Goal: Task Accomplishment & Management: Manage account settings

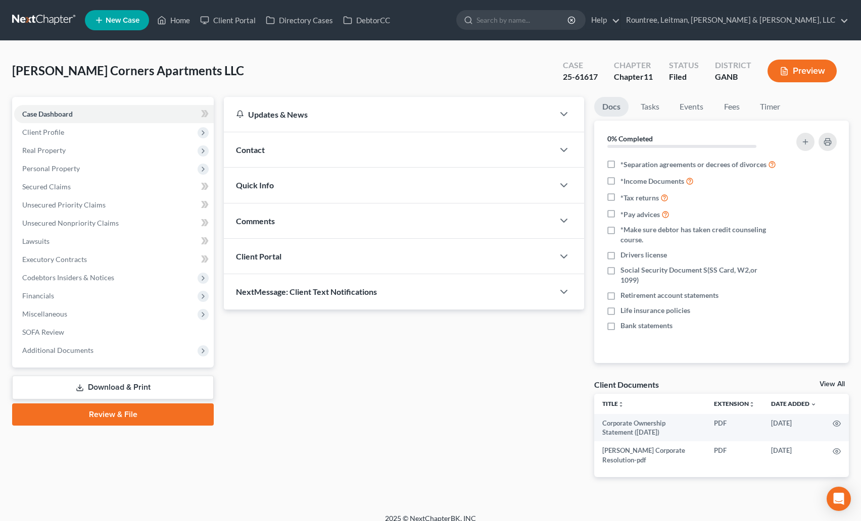
click at [58, 10] on nav "Home New Case Client Portal Directory Cases DebtorCC Rountree, Leitman, Klein &…" at bounding box center [430, 20] width 861 height 40
click at [51, 19] on link at bounding box center [44, 20] width 65 height 18
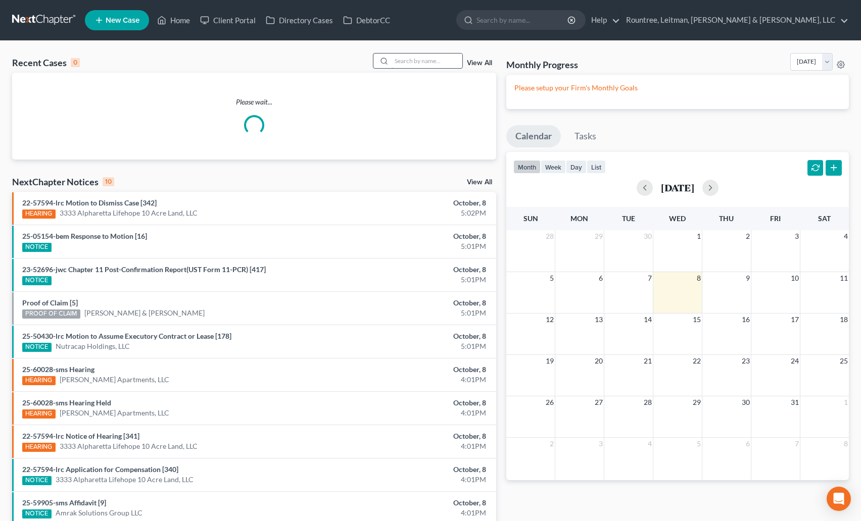
click at [413, 62] on input "search" at bounding box center [427, 61] width 71 height 15
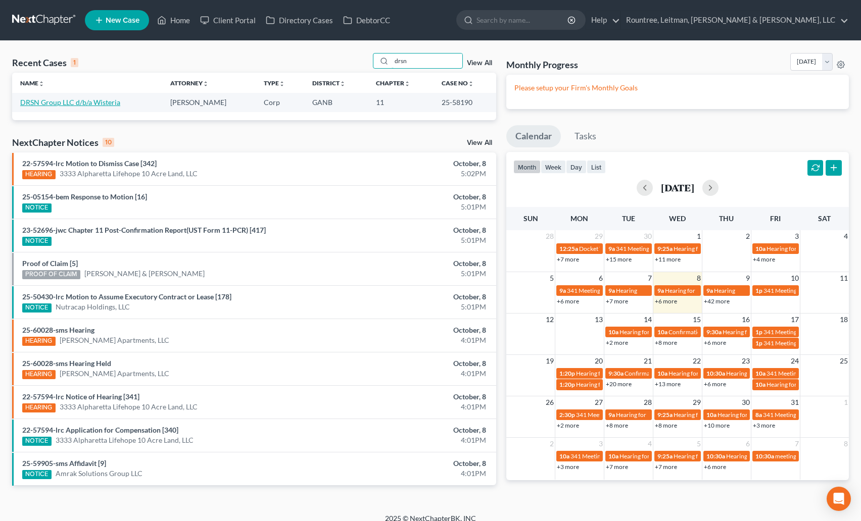
type input "drsn"
click at [89, 99] on link "DRSN Group LLC d/b/a Wisteria" at bounding box center [70, 102] width 100 height 9
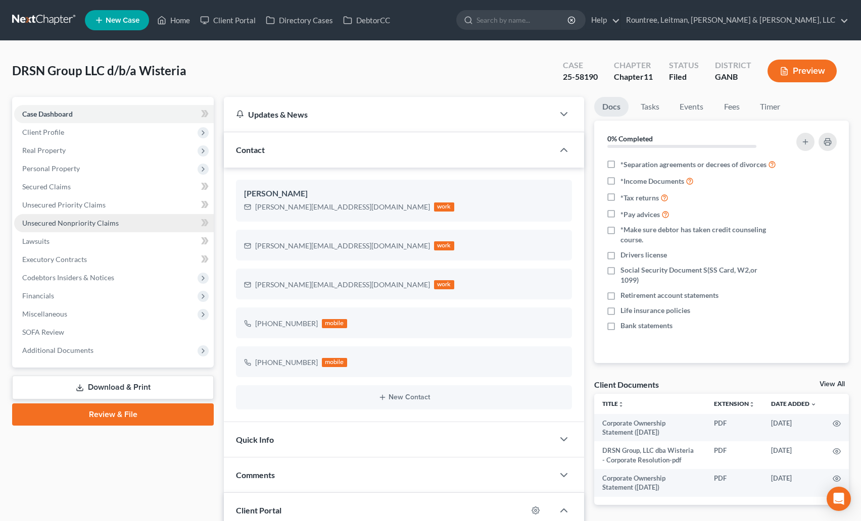
click at [92, 223] on span "Unsecured Nonpriority Claims" at bounding box center [70, 223] width 96 height 9
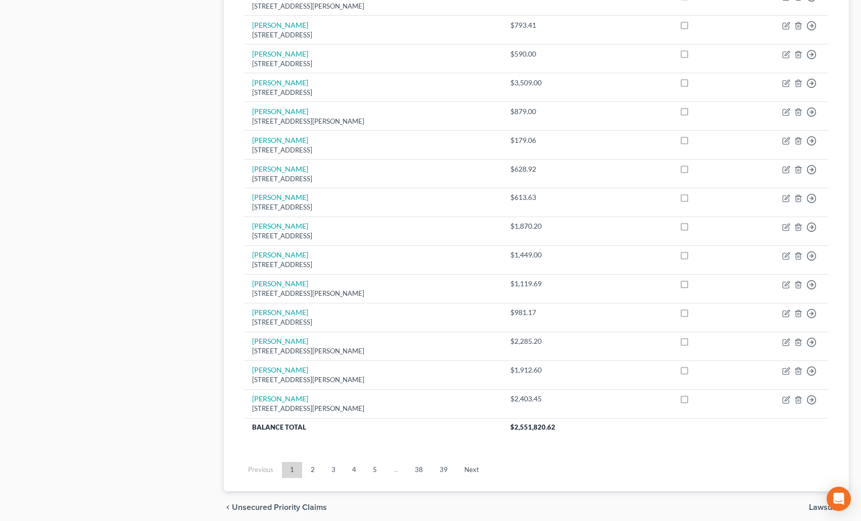
scroll to position [648, 0]
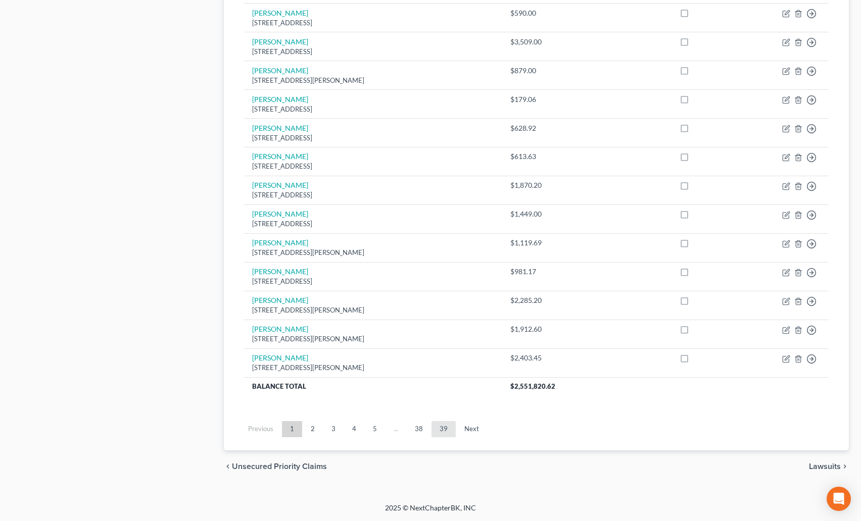
click at [452, 436] on link "39" at bounding box center [443, 429] width 24 height 16
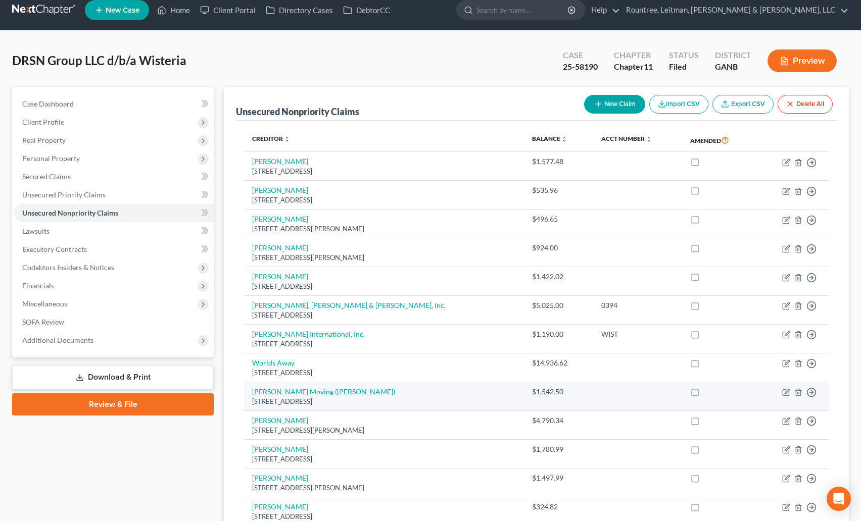
scroll to position [187, 0]
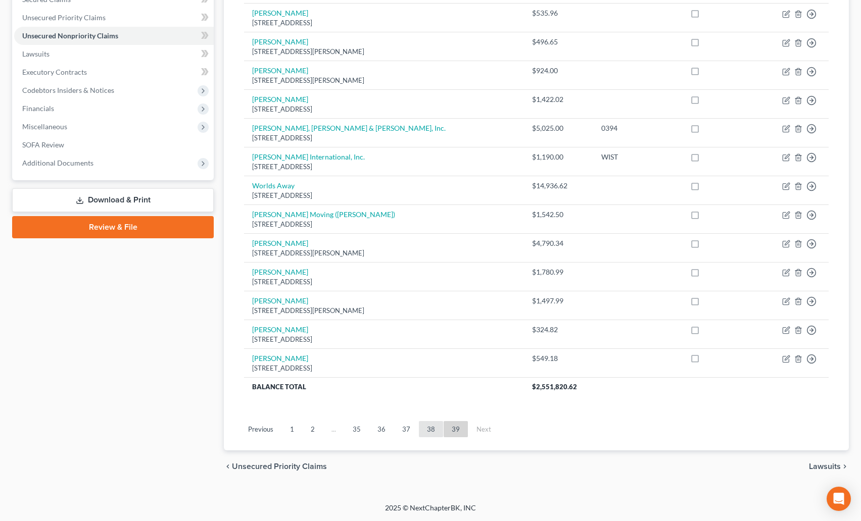
click at [435, 424] on link "38" at bounding box center [431, 429] width 24 height 16
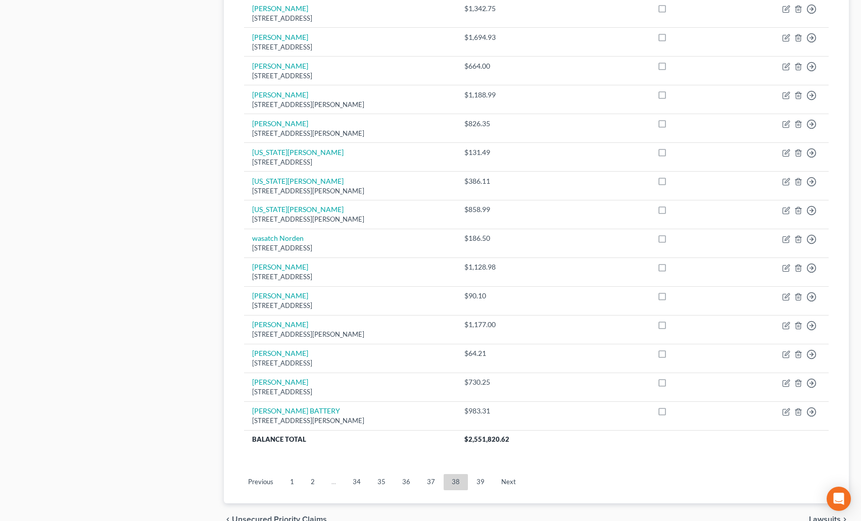
scroll to position [648, 0]
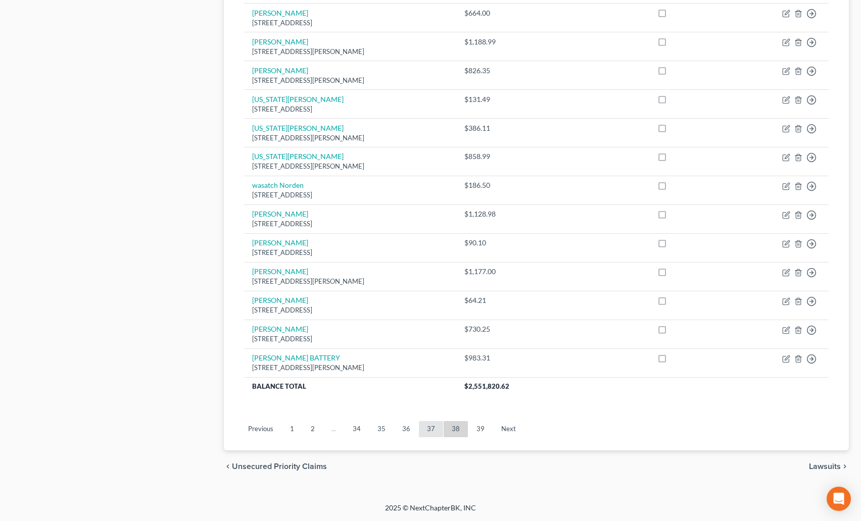
click at [430, 425] on link "37" at bounding box center [431, 429] width 24 height 16
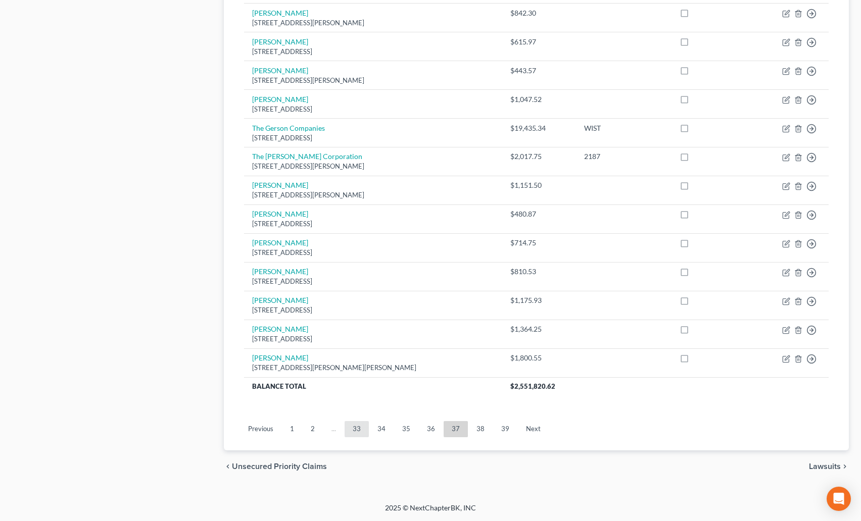
click at [351, 430] on link "33" at bounding box center [357, 429] width 24 height 16
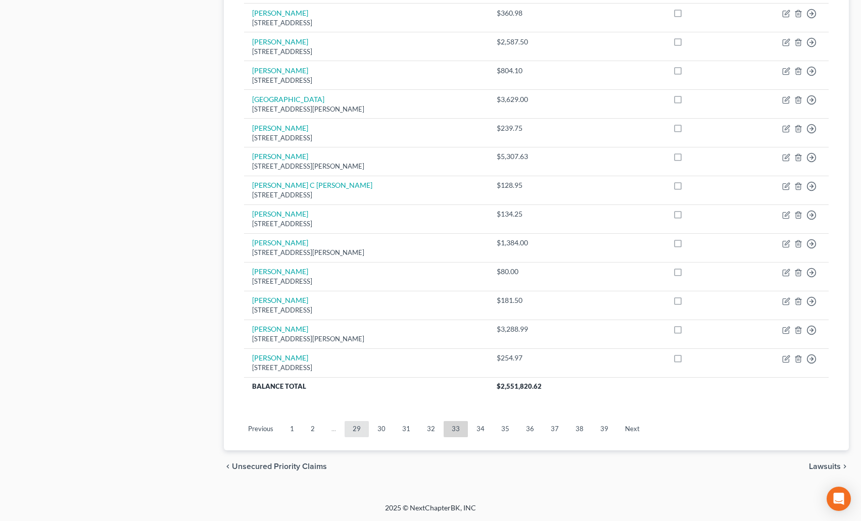
click at [363, 430] on link "29" at bounding box center [357, 429] width 24 height 16
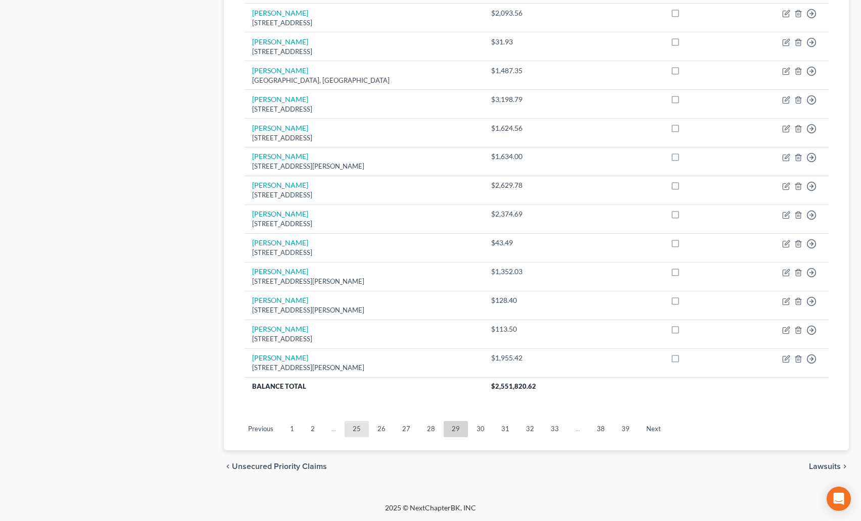
click at [362, 428] on link "25" at bounding box center [357, 429] width 24 height 16
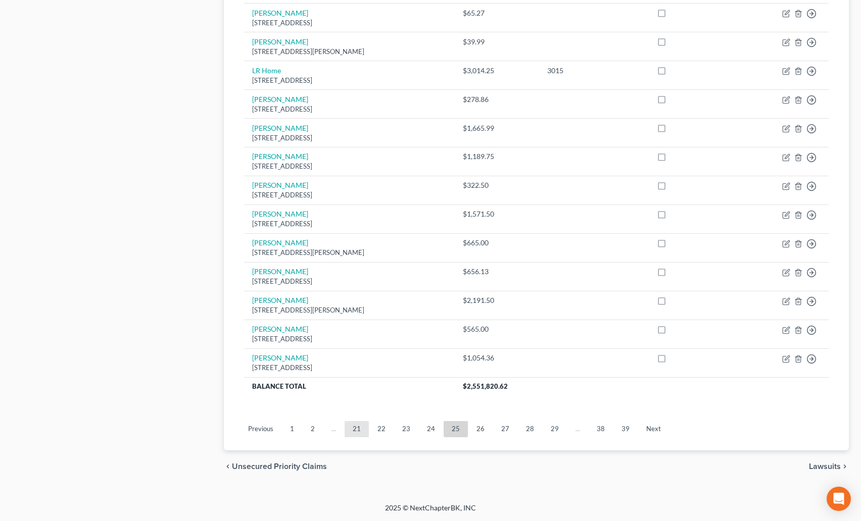
click at [350, 426] on link "21" at bounding box center [357, 429] width 24 height 16
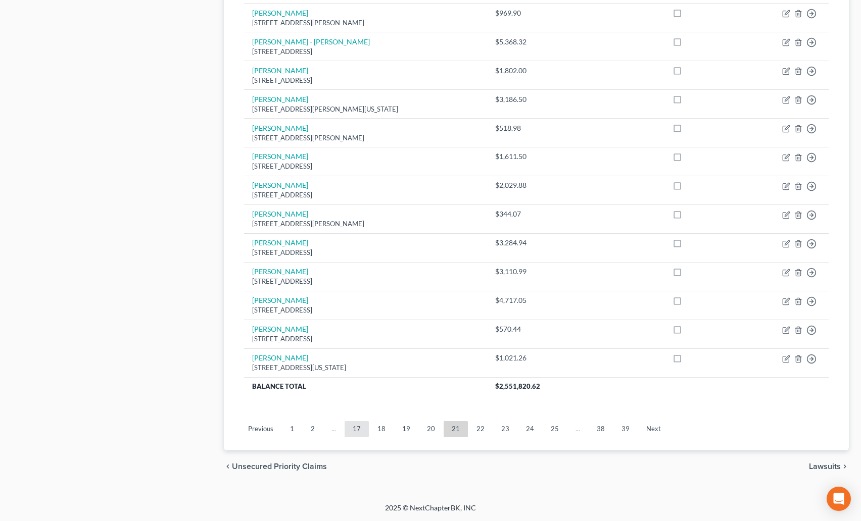
click at [357, 428] on link "17" at bounding box center [357, 429] width 24 height 16
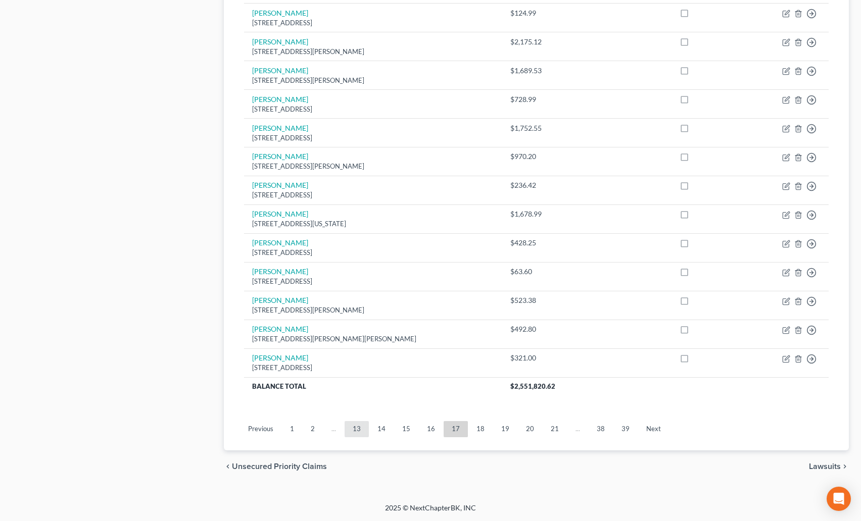
click at [363, 428] on link "13" at bounding box center [357, 429] width 24 height 16
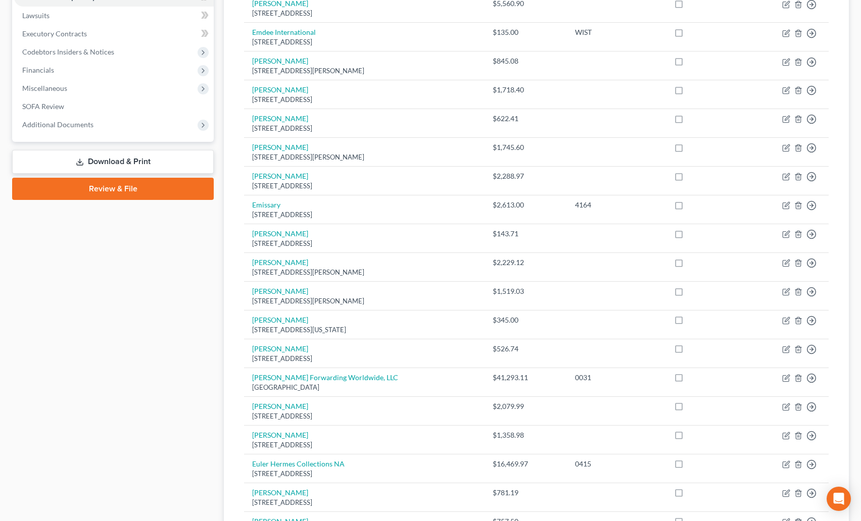
scroll to position [139, 0]
